Goal: Contribute content

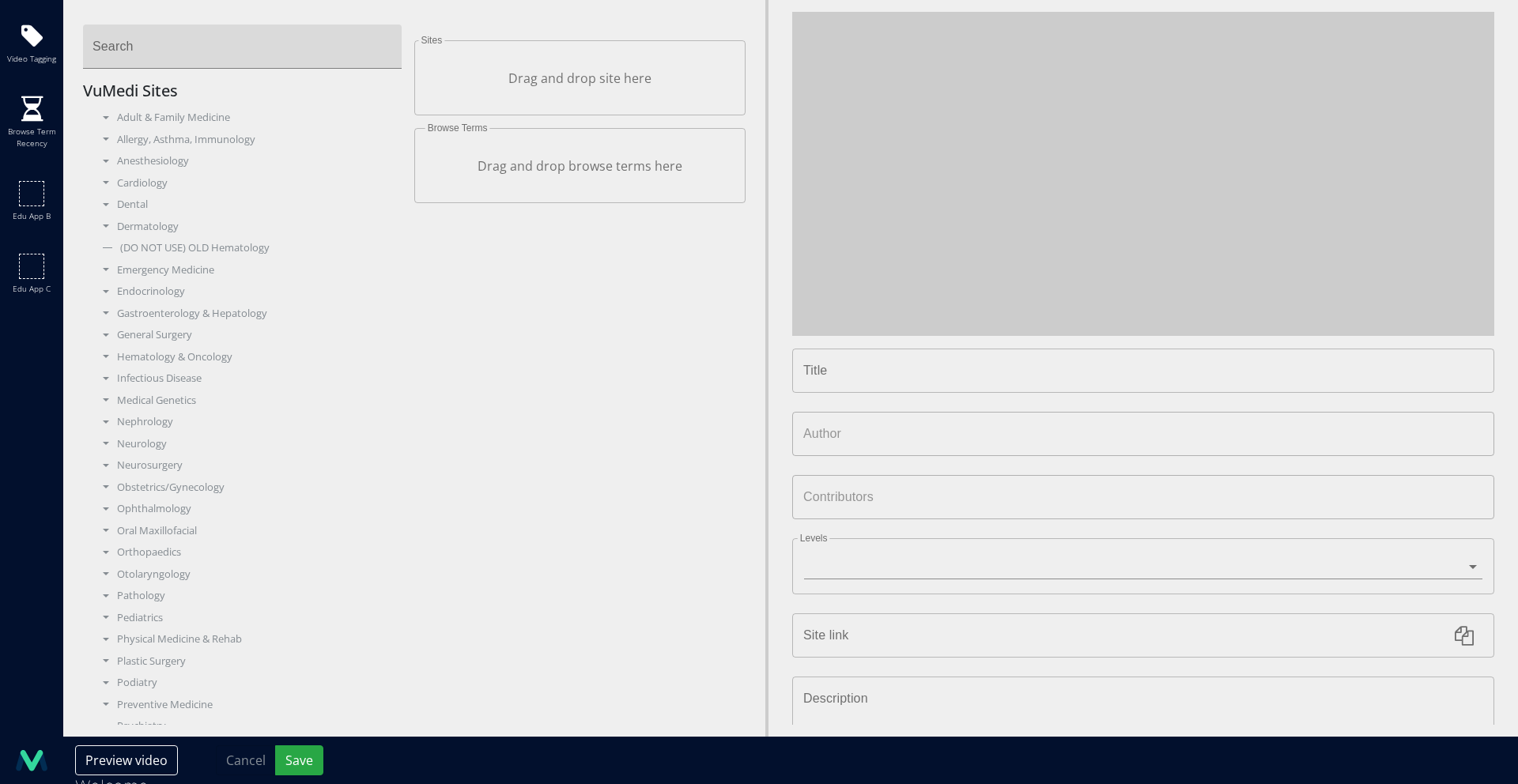
type input "**********"
type input "****"
type input "**********"
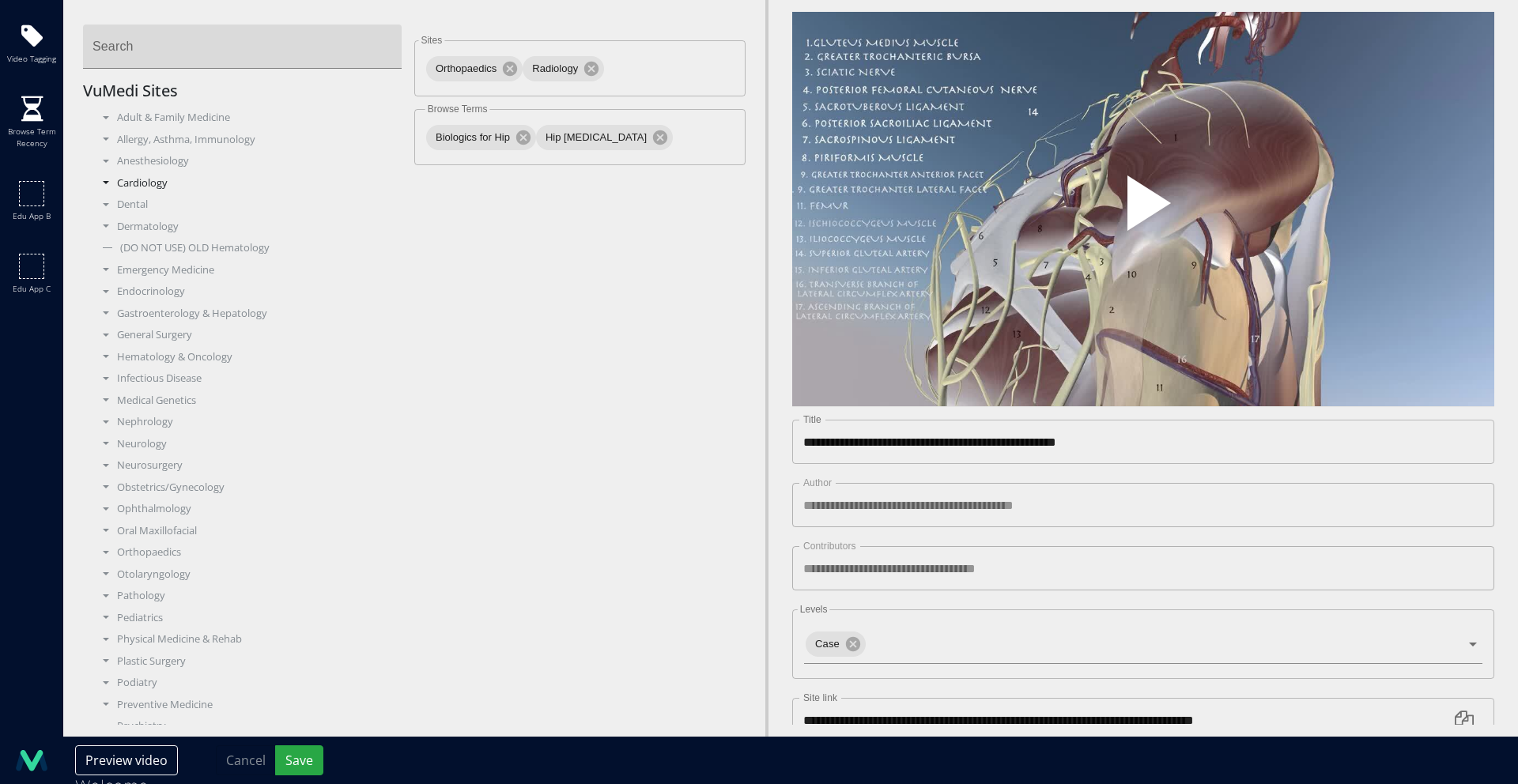
click at [136, 183] on div "Cardiology" at bounding box center [249, 183] width 308 height 16
click at [163, 351] on div "Heart Failure" at bounding box center [255, 357] width 296 height 16
click at [171, 296] on div "Clinical Cardiology" at bounding box center [255, 291] width 296 height 16
click at [195, 119] on div "Adult & Family Medicine" at bounding box center [249, 117] width 308 height 16
click at [184, 158] on div "Cardiovascular" at bounding box center [255, 161] width 296 height 16
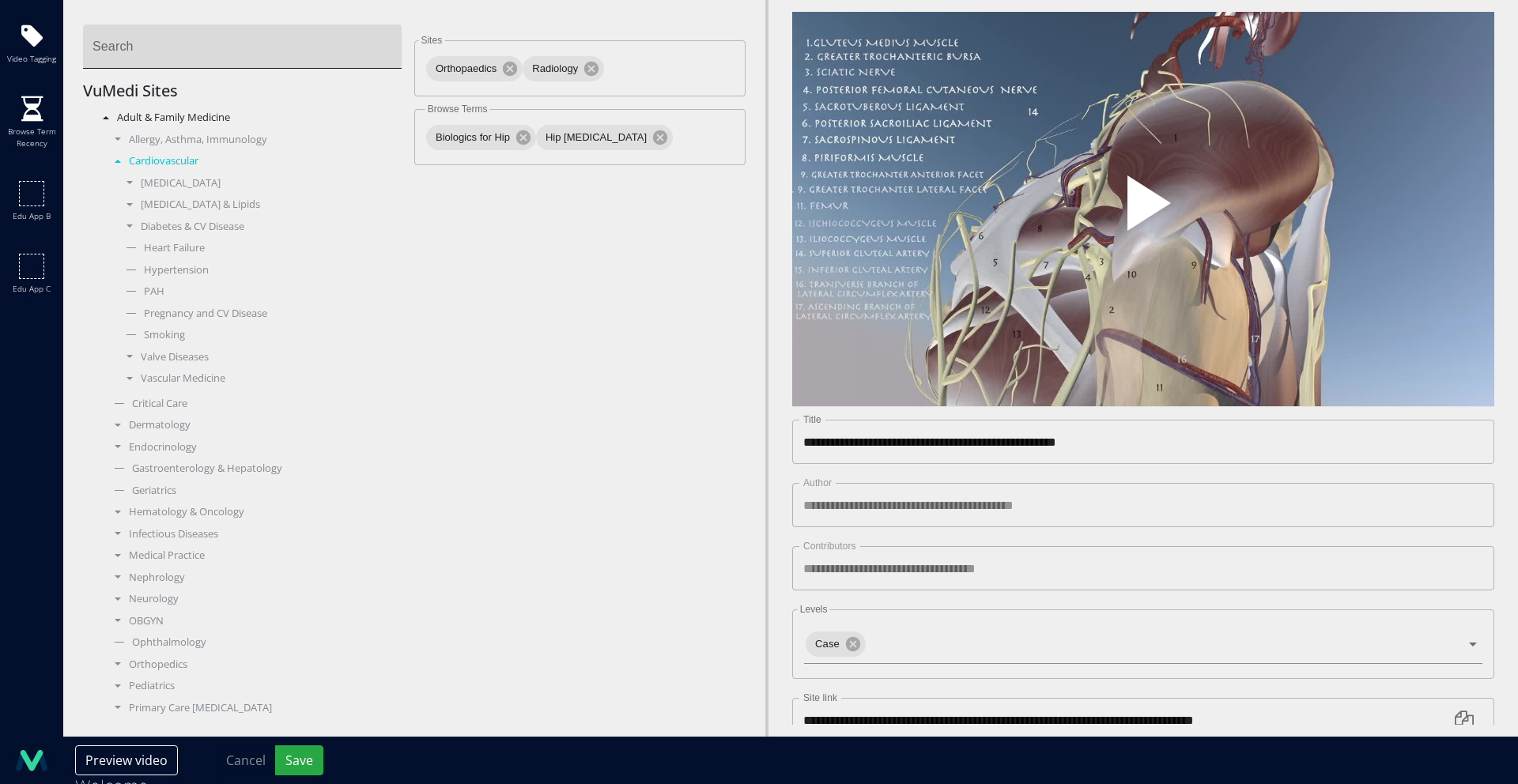
click at [177, 66] on input "Search" at bounding box center [242, 47] width 319 height 44
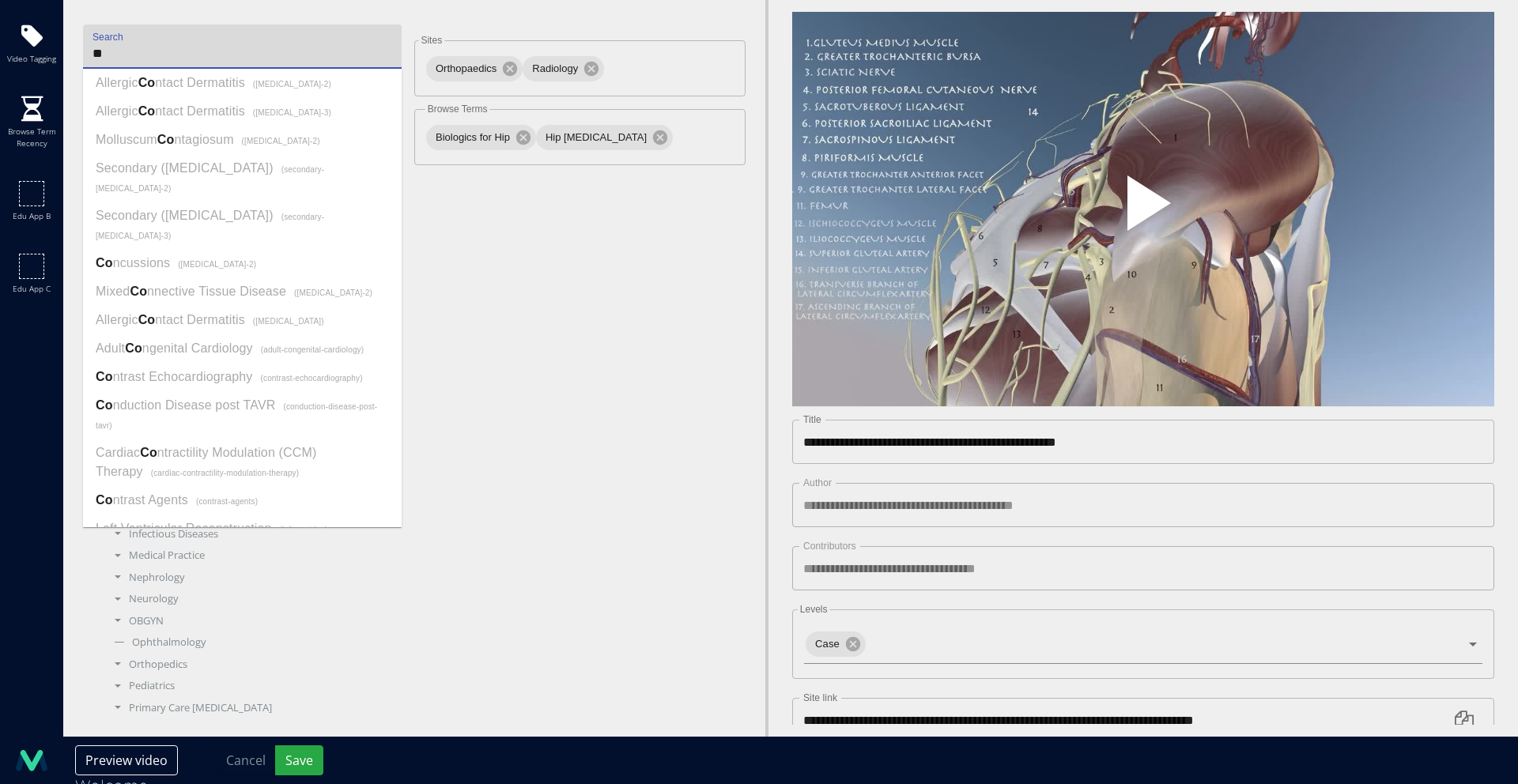
type input "*"
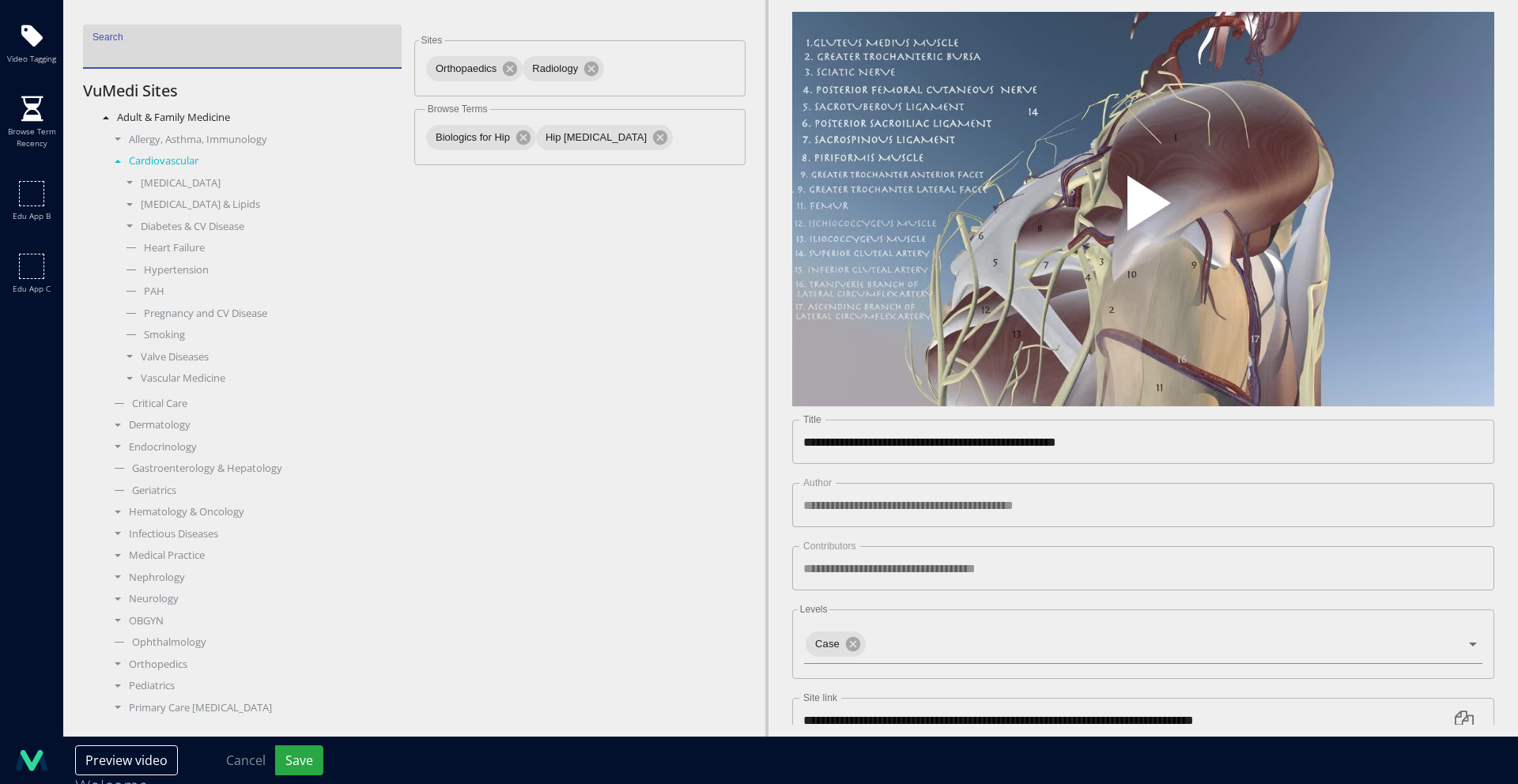
click at [103, 117] on span at bounding box center [106, 118] width 7 height 3
click at [106, 117] on span at bounding box center [106, 118] width 7 height 3
click at [106, 183] on span at bounding box center [106, 183] width 7 height 3
click at [119, 332] on div "Electrophysiology" at bounding box center [255, 335] width 296 height 16
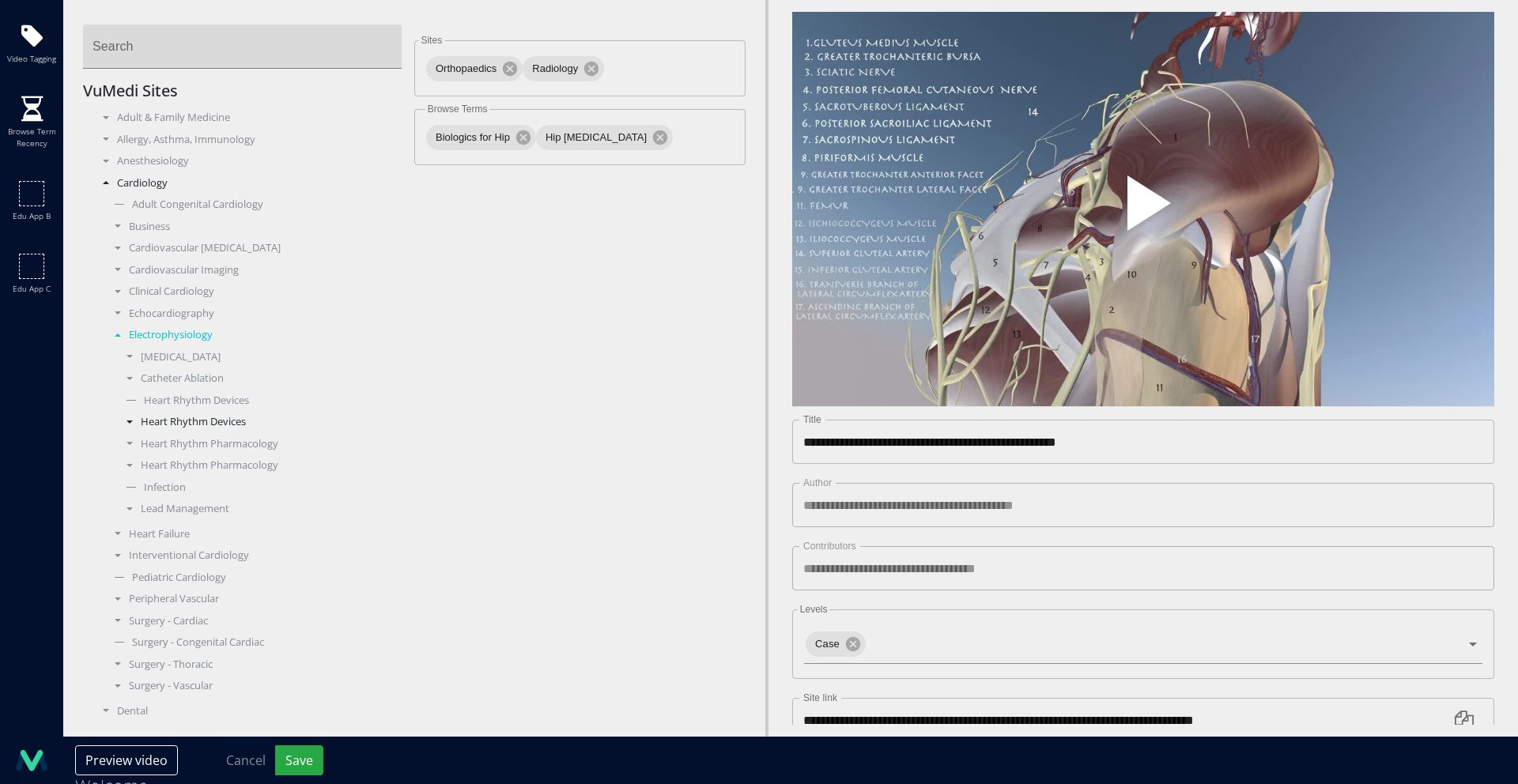
click at [124, 422] on div "Heart Rhythm Devices" at bounding box center [260, 422] width 284 height 16
click at [118, 333] on span at bounding box center [118, 335] width 7 height 3
click at [121, 332] on div "Electrophysiology" at bounding box center [255, 335] width 296 height 16
click at [118, 356] on span at bounding box center [118, 356] width 7 height 3
click at [199, 290] on div "Clinical Cardiology" at bounding box center [255, 291] width 296 height 16
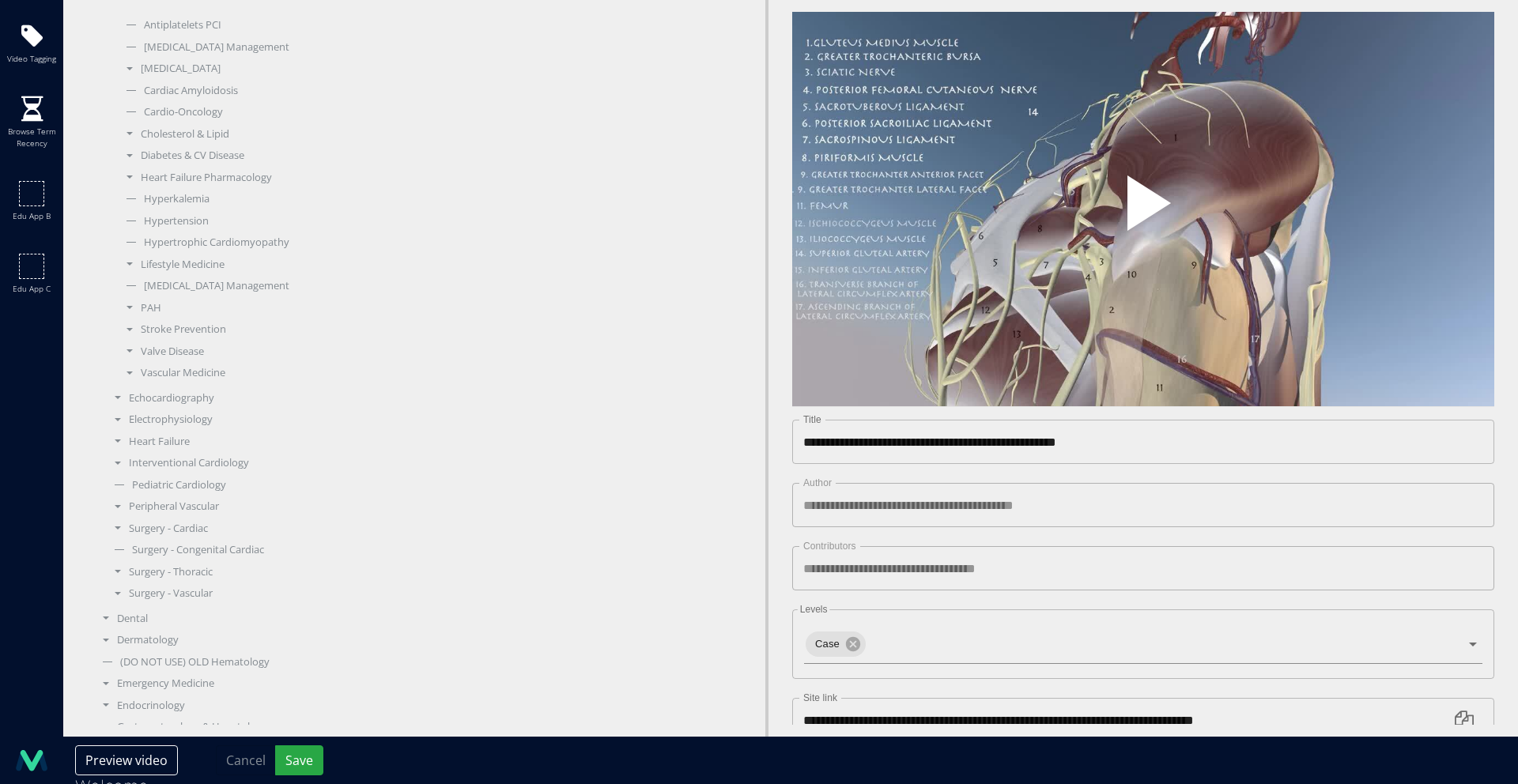
scroll to position [311, 0]
click at [186, 398] on div "Echocardiography" at bounding box center [255, 397] width 296 height 16
click at [187, 345] on div "Heart Failure" at bounding box center [255, 341] width 296 height 16
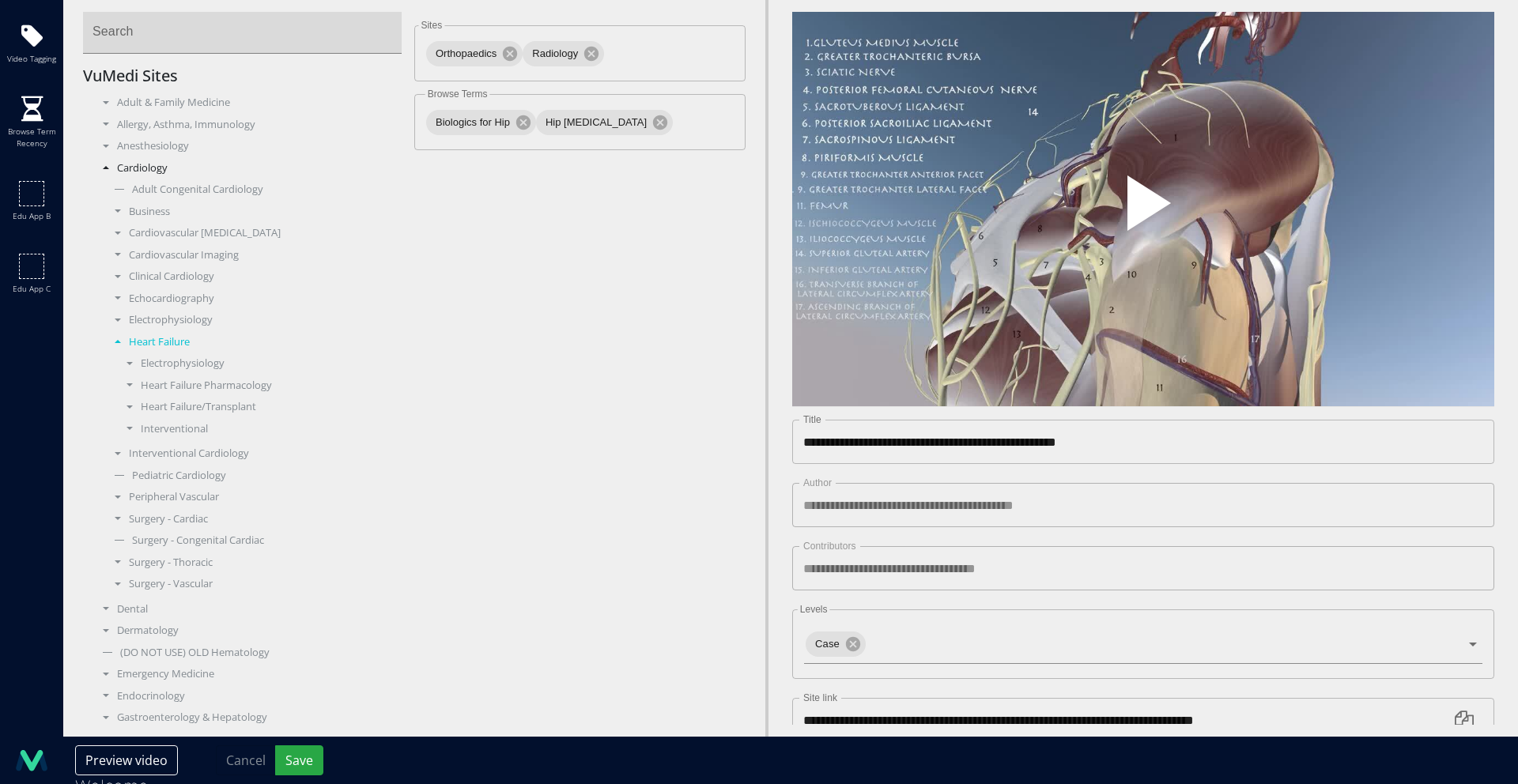
scroll to position [0, 0]
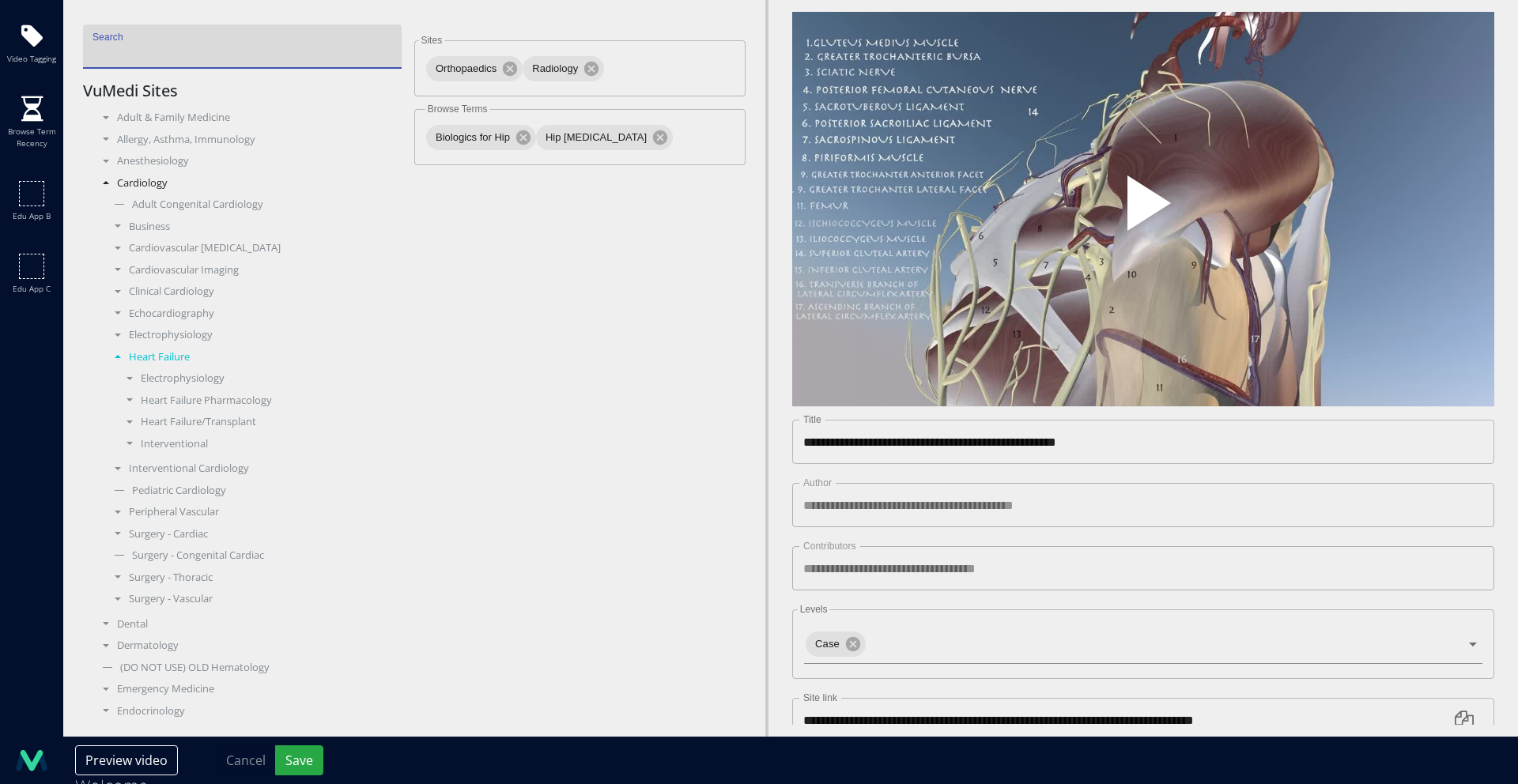
click at [109, 56] on input "Search" at bounding box center [242, 47] width 319 height 44
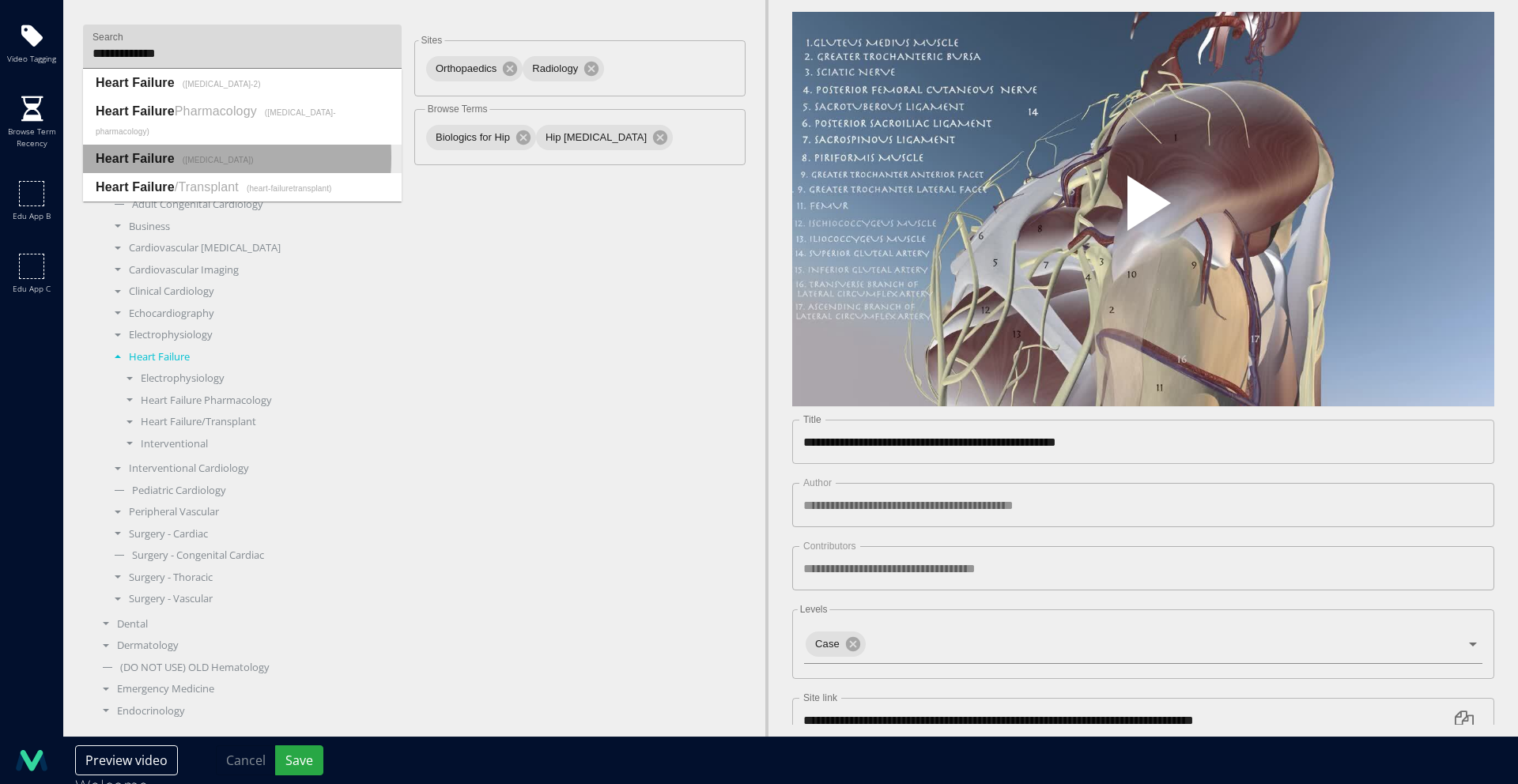
click at [156, 158] on strong "Failure" at bounding box center [154, 158] width 43 height 13
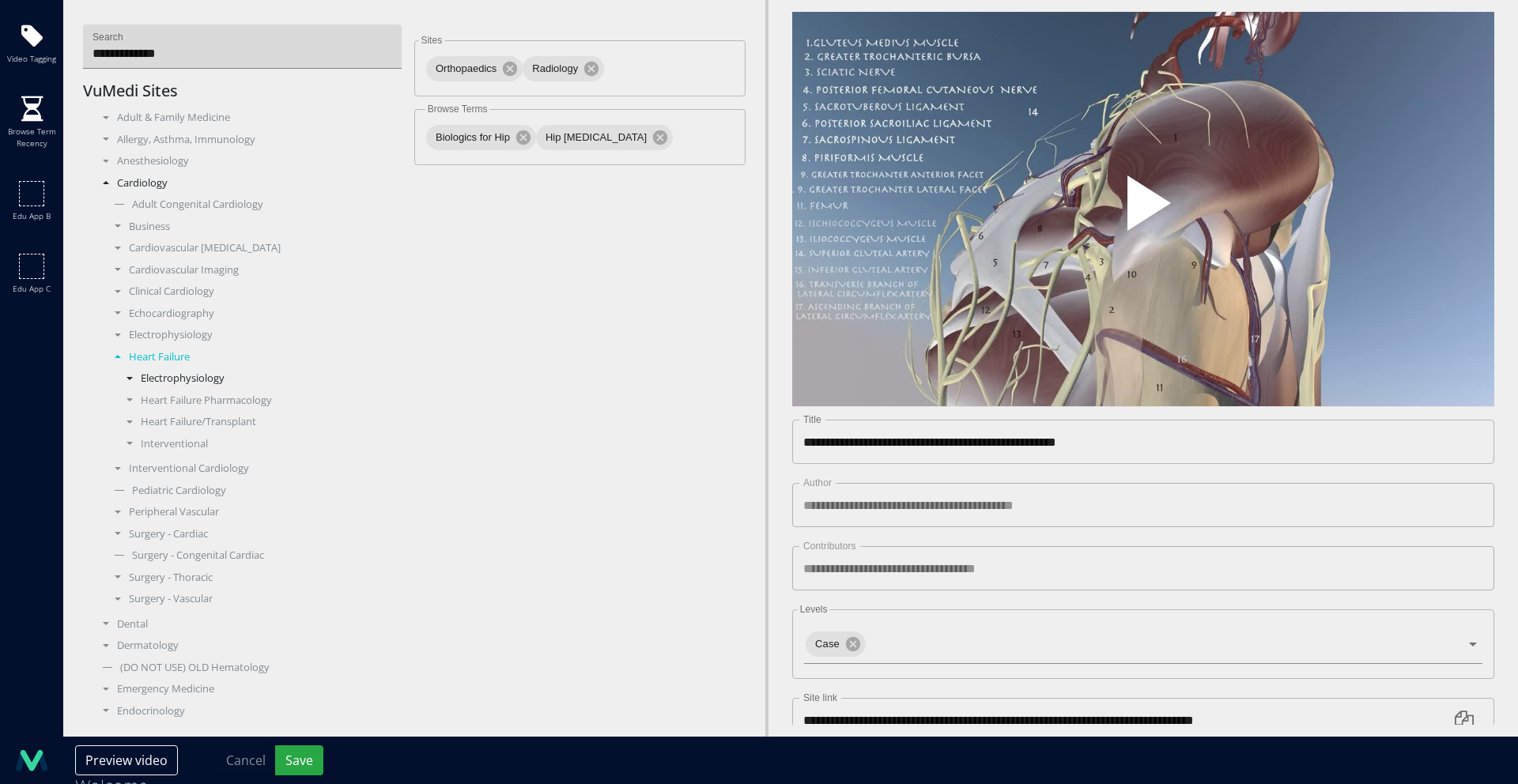
click at [193, 382] on div "Electrophysiology" at bounding box center [260, 378] width 284 height 16
click at [197, 65] on input "**********" at bounding box center [242, 47] width 319 height 44
drag, startPoint x: 214, startPoint y: 57, endPoint x: 75, endPoint y: 46, distance: 139.4
click at [75, 46] on div "**********" at bounding box center [414, 368] width 678 height 713
click at [146, 107] on strong "Electrophys" at bounding box center [133, 111] width 74 height 13
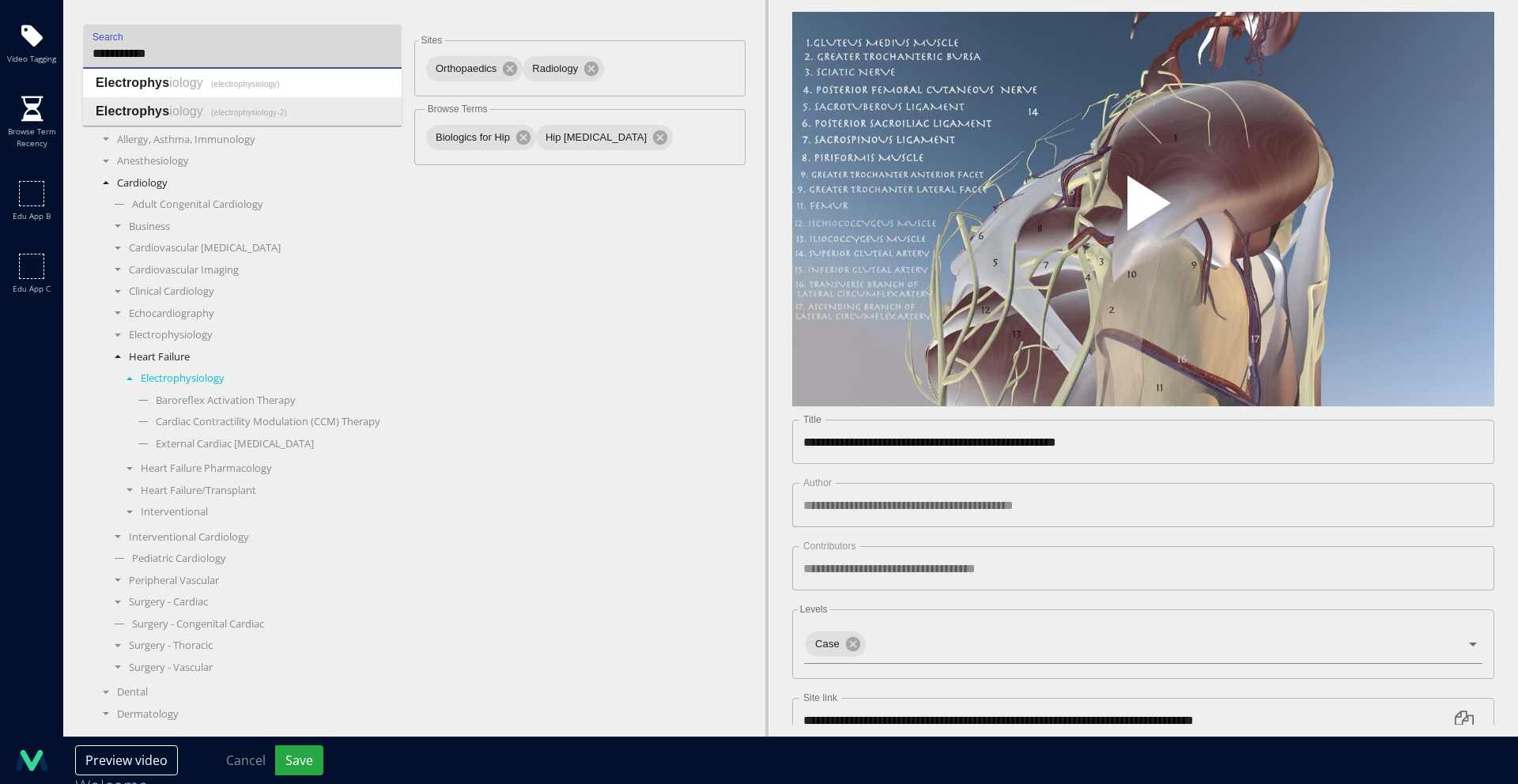
type input "**********"
